Goal: Check status: Check status

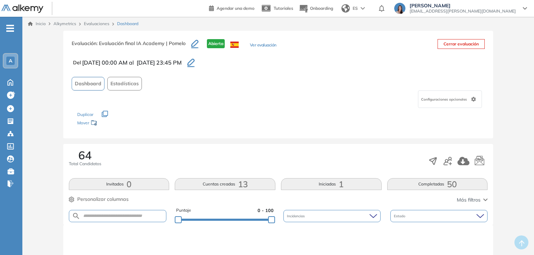
click at [440, 189] on button "Completadas 50" at bounding box center [437, 184] width 101 height 12
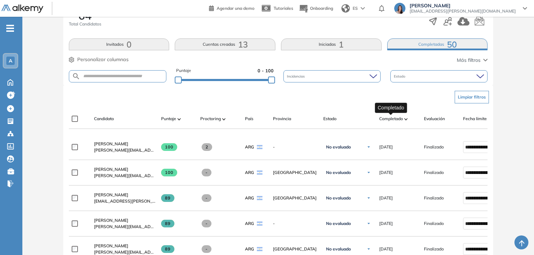
click at [395, 120] on span "Completado" at bounding box center [391, 119] width 24 height 6
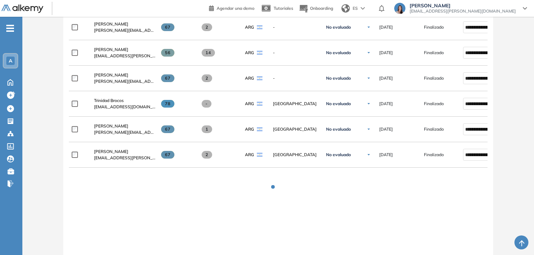
scroll to position [543, 0]
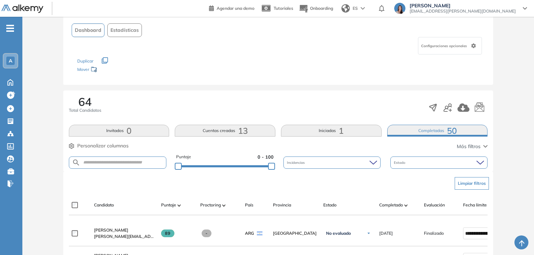
click at [320, 127] on button "Iniciadas 1" at bounding box center [331, 131] width 101 height 12
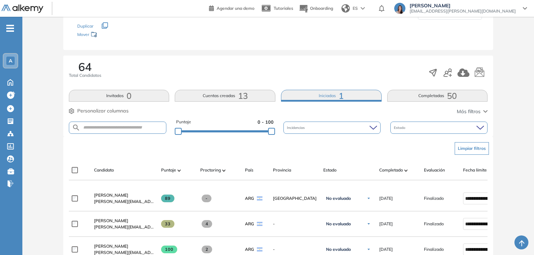
click at [291, 95] on button "Iniciadas 1" at bounding box center [331, 96] width 101 height 12
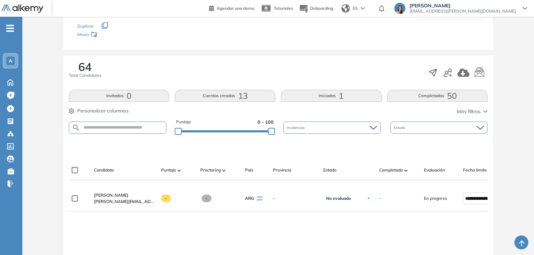
click at [389, 94] on button "Completadas 50" at bounding box center [437, 96] width 101 height 12
